Goal: Navigation & Orientation: Find specific page/section

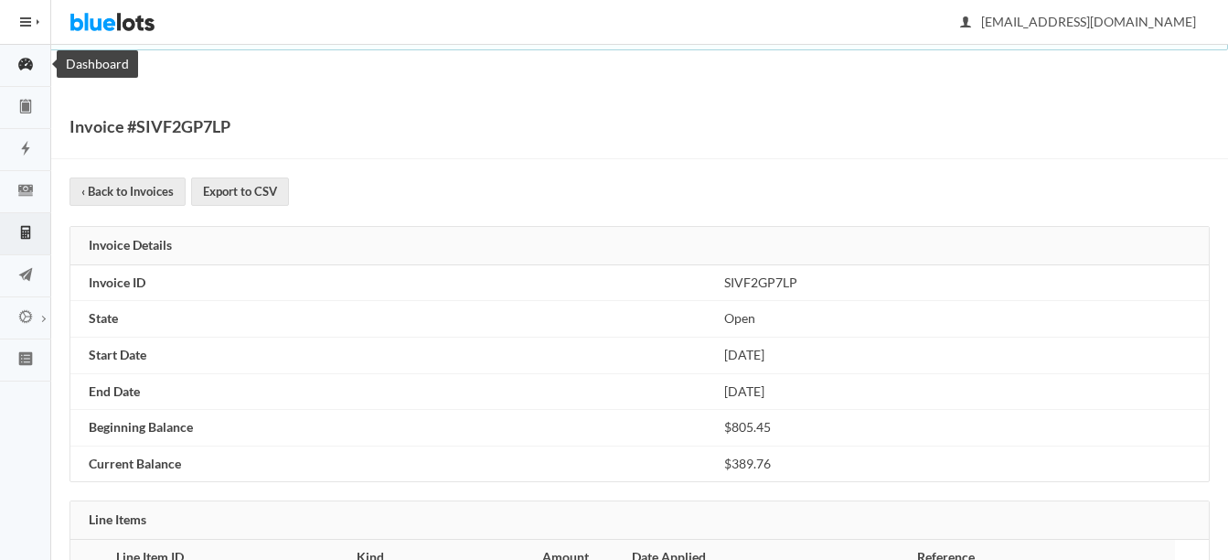
click at [20, 59] on icon "speedometer" at bounding box center [25, 64] width 51 height 16
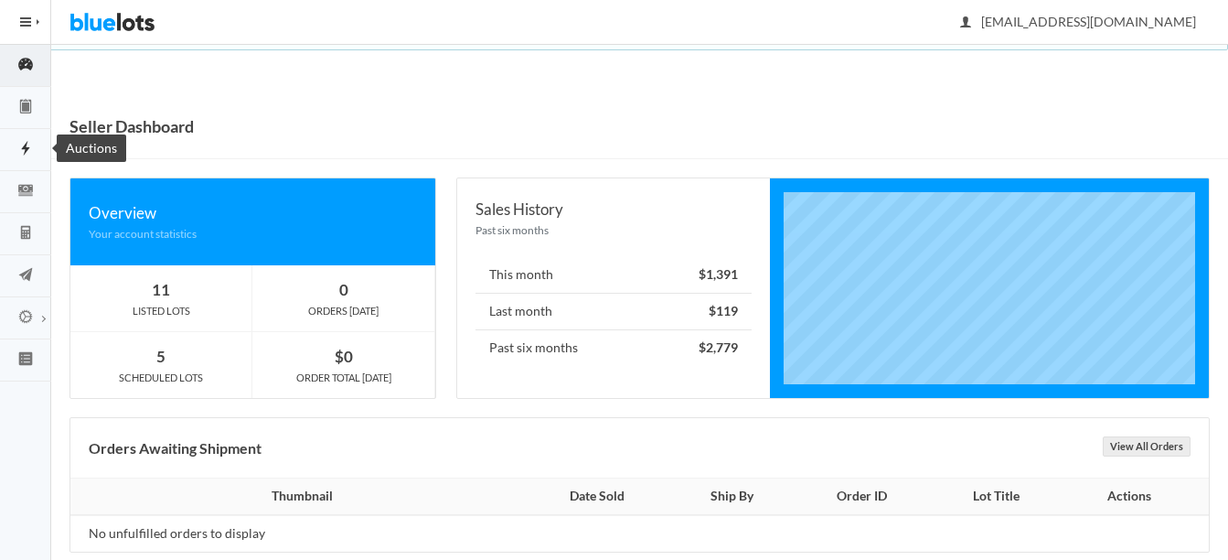
click at [17, 149] on icon "flash" at bounding box center [25, 148] width 51 height 16
